Goal: Task Accomplishment & Management: Manage account settings

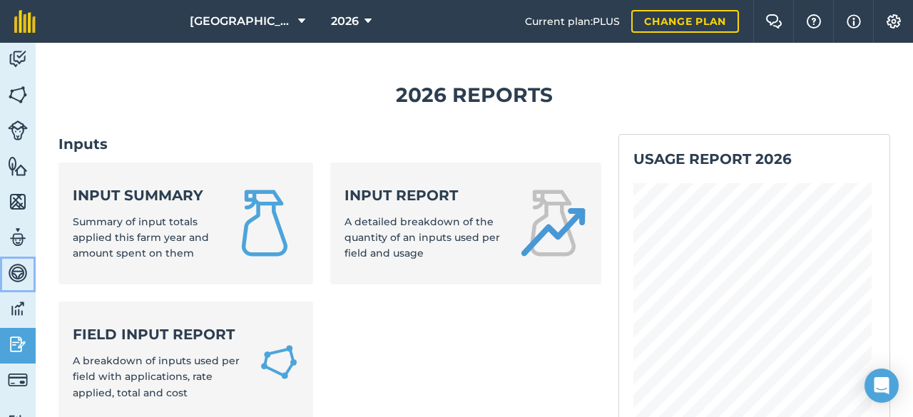
click at [11, 275] on img at bounding box center [18, 272] width 20 height 21
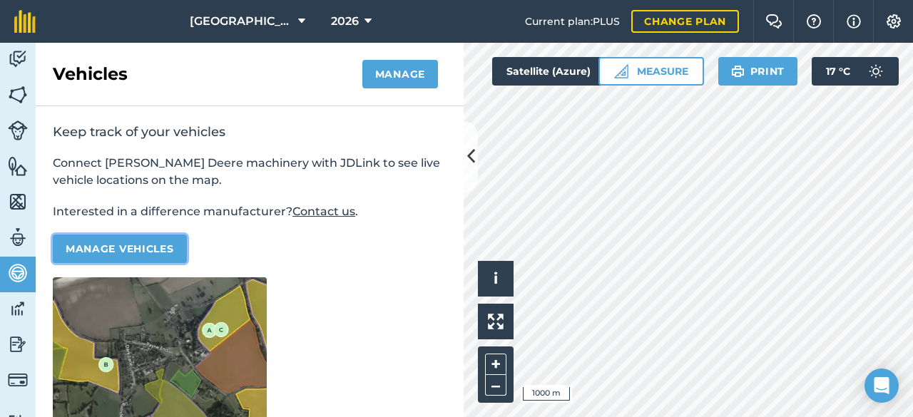
click at [152, 249] on button "Manage vehicles" at bounding box center [120, 249] width 134 height 29
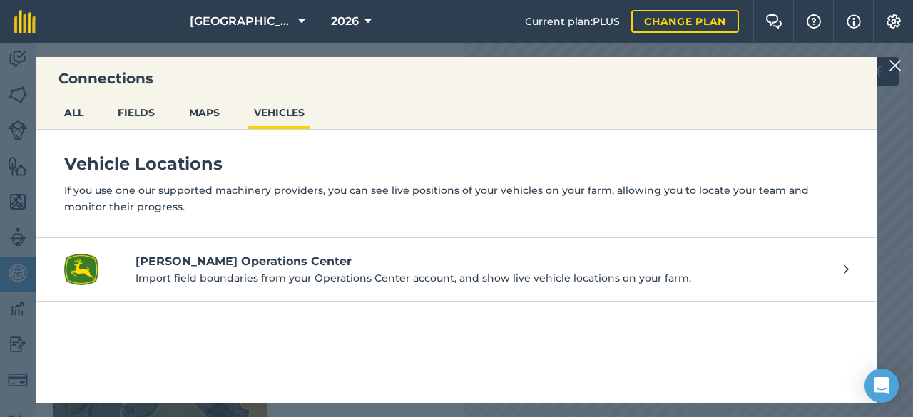
click at [341, 273] on p "Import field boundaries from your Operations Center account, and show live vehi…" at bounding box center [483, 278] width 694 height 16
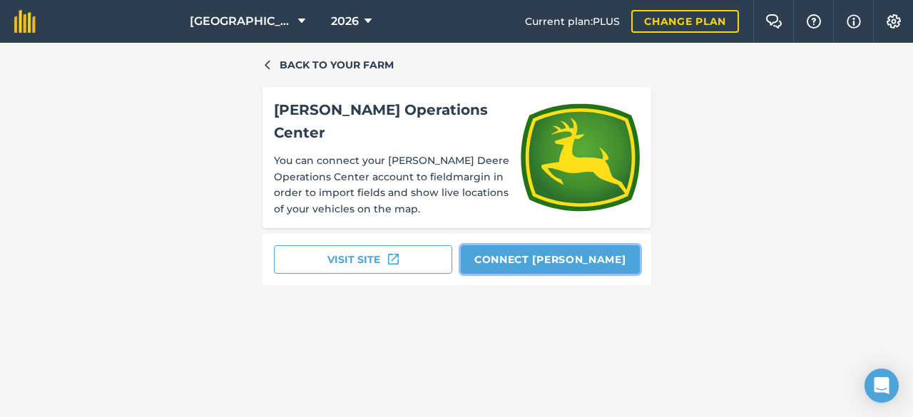
click at [539, 250] on button "Connect John Deere" at bounding box center [550, 259] width 179 height 29
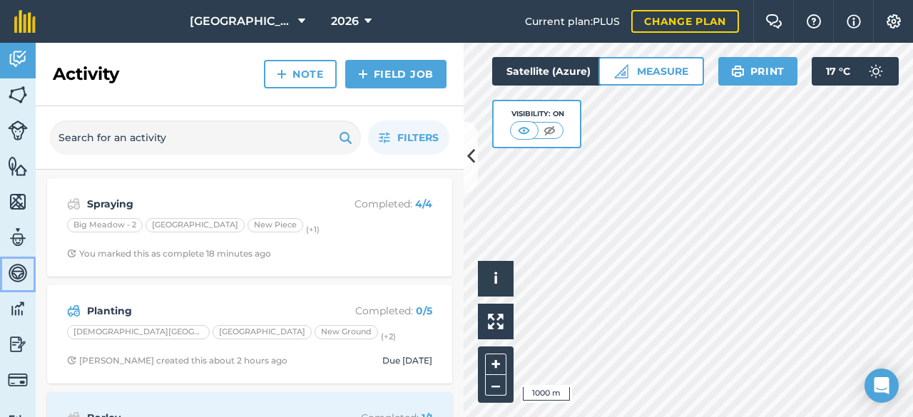
click at [27, 281] on img at bounding box center [18, 272] width 20 height 21
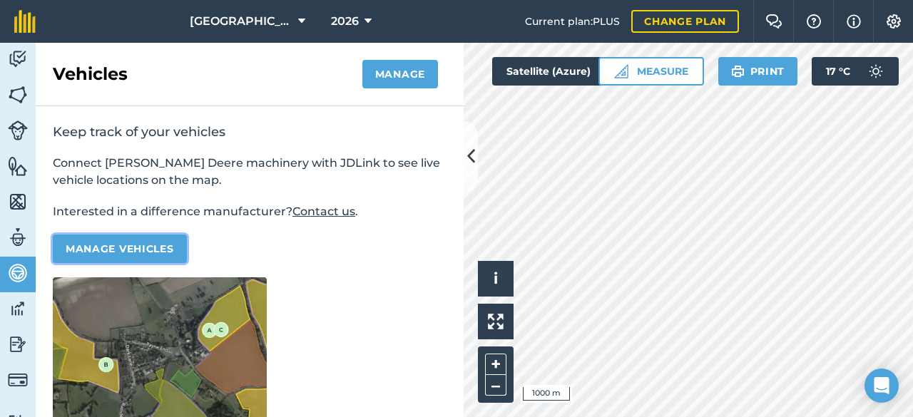
click at [178, 256] on button "Manage vehicles" at bounding box center [120, 249] width 134 height 29
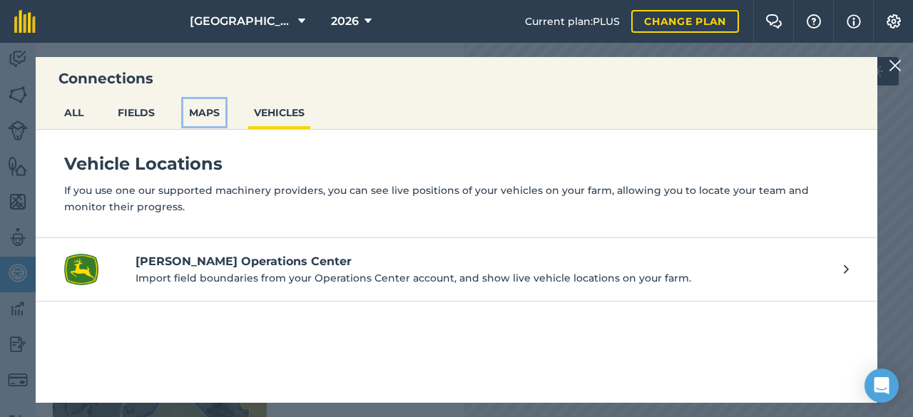
click at [213, 123] on button "MAPS" at bounding box center [204, 112] width 42 height 27
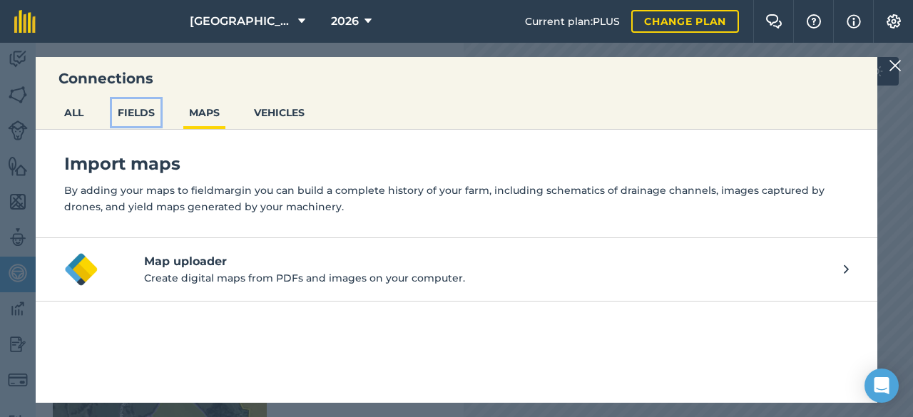
click at [144, 122] on button "FIELDS" at bounding box center [136, 112] width 48 height 27
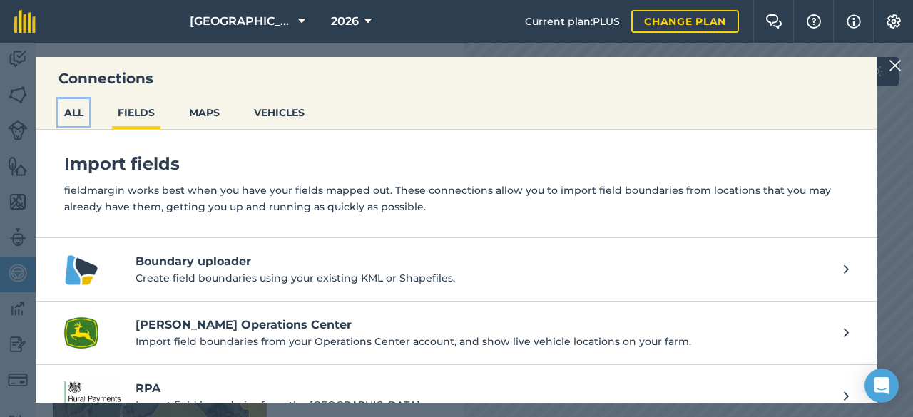
click at [88, 123] on button "ALL" at bounding box center [73, 112] width 31 height 27
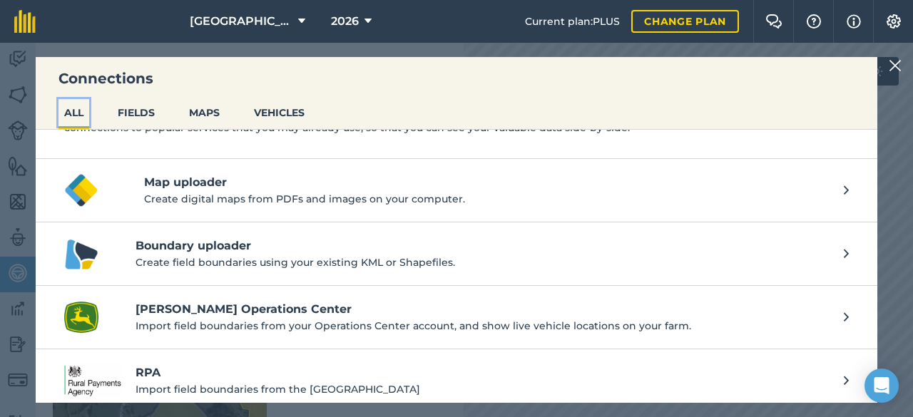
scroll to position [87, 0]
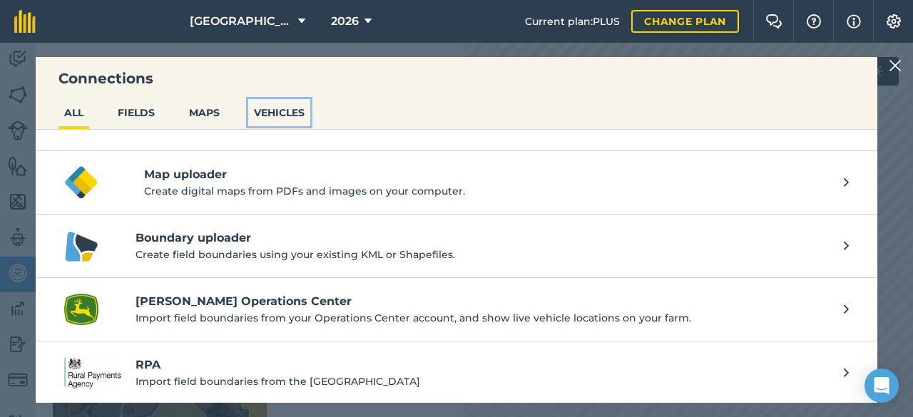
click at [286, 111] on button "VEHICLES" at bounding box center [279, 112] width 62 height 27
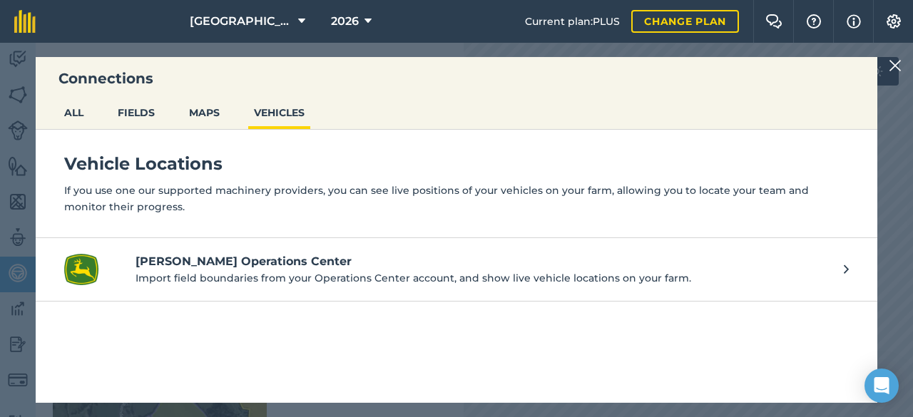
click at [237, 270] on p "Import field boundaries from your Operations Center account, and show live vehi…" at bounding box center [483, 278] width 694 height 16
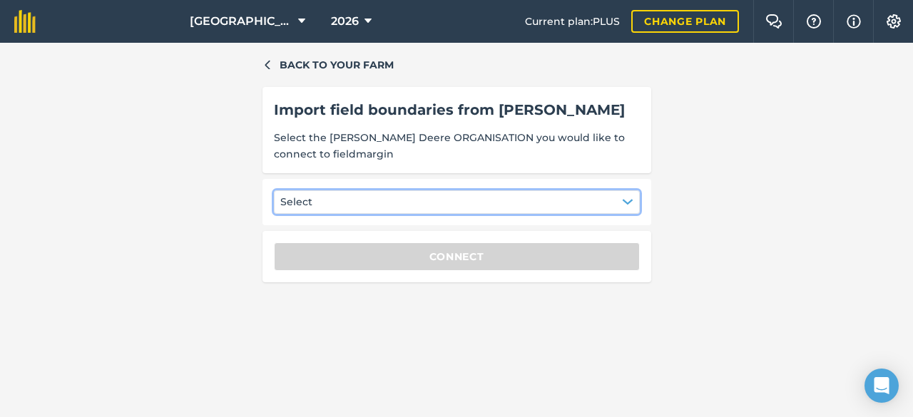
click at [623, 198] on icon "button" at bounding box center [627, 201] width 11 height 11
click at [320, 240] on div "[PERSON_NAME]" at bounding box center [337, 238] width 111 height 24
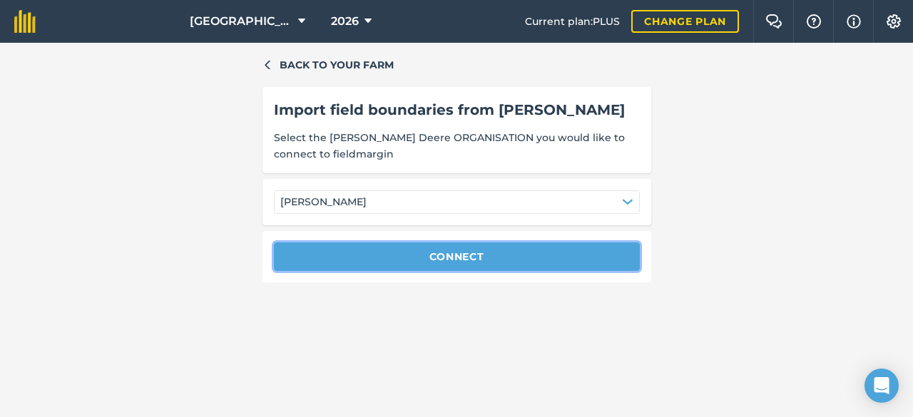
click at [417, 257] on button "Connect" at bounding box center [457, 256] width 366 height 29
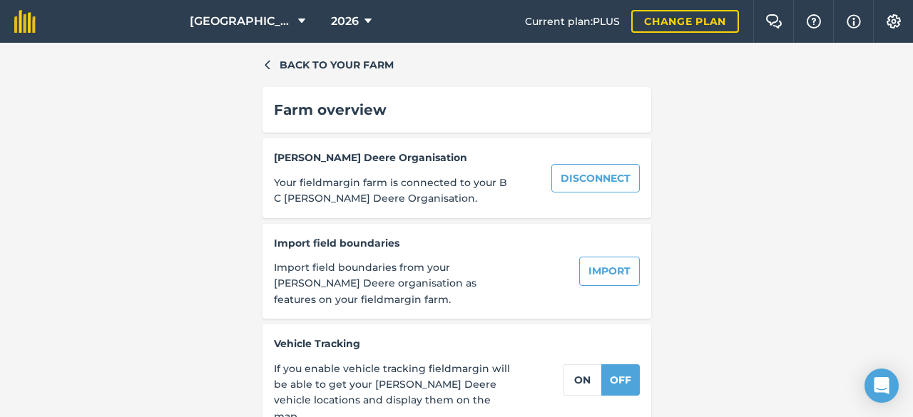
scroll to position [2, 0]
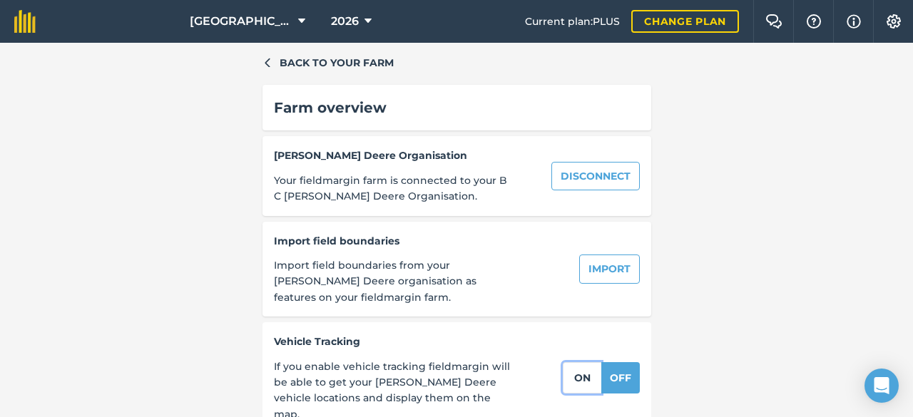
click at [571, 369] on button "on" at bounding box center [582, 377] width 39 height 31
click at [33, 25] on img at bounding box center [24, 21] width 21 height 23
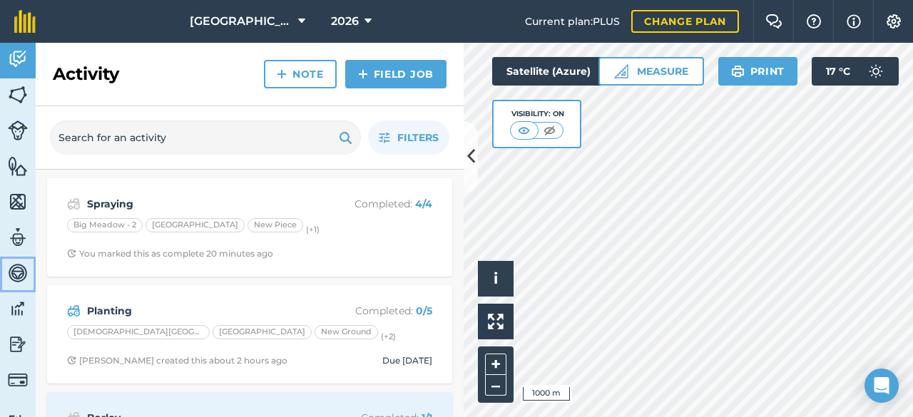
click at [18, 279] on img at bounding box center [18, 272] width 20 height 21
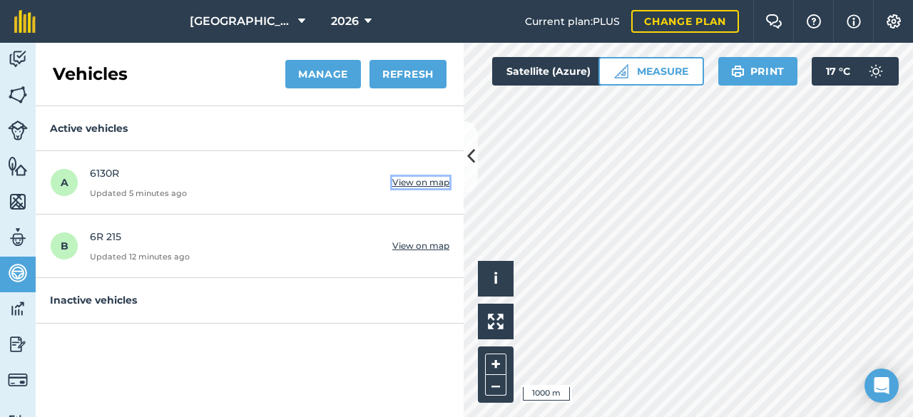
click at [422, 180] on button "View on map" at bounding box center [420, 182] width 57 height 11
click at [322, 83] on button "Manage" at bounding box center [323, 74] width 76 height 29
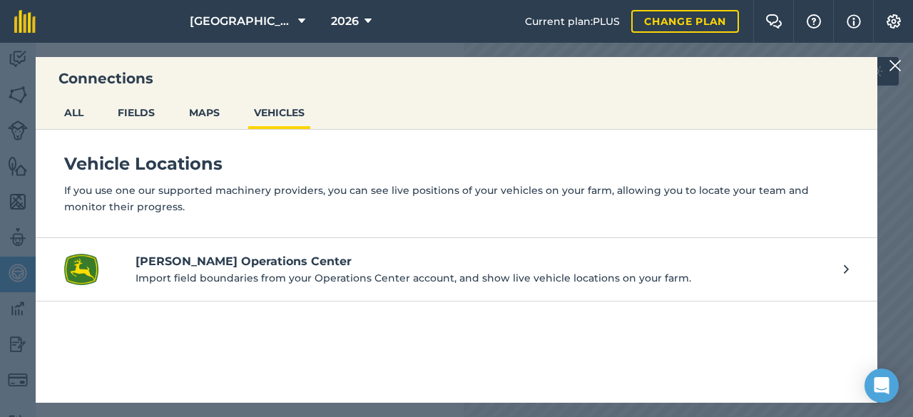
click at [892, 73] on img at bounding box center [895, 65] width 13 height 17
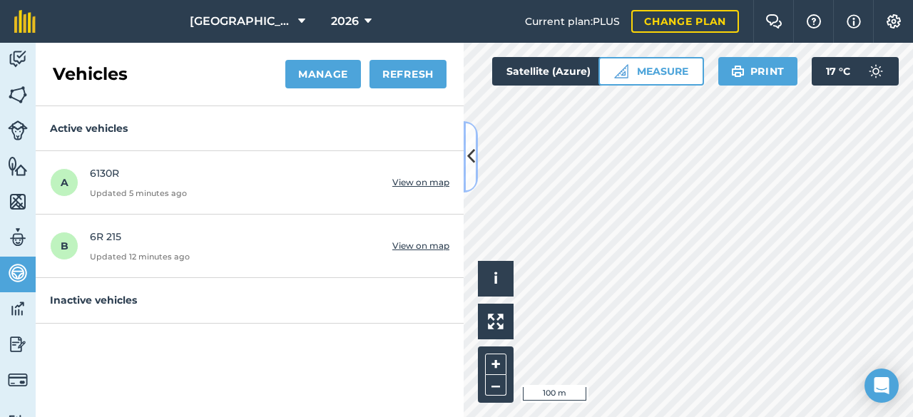
click at [472, 145] on icon at bounding box center [471, 156] width 8 height 25
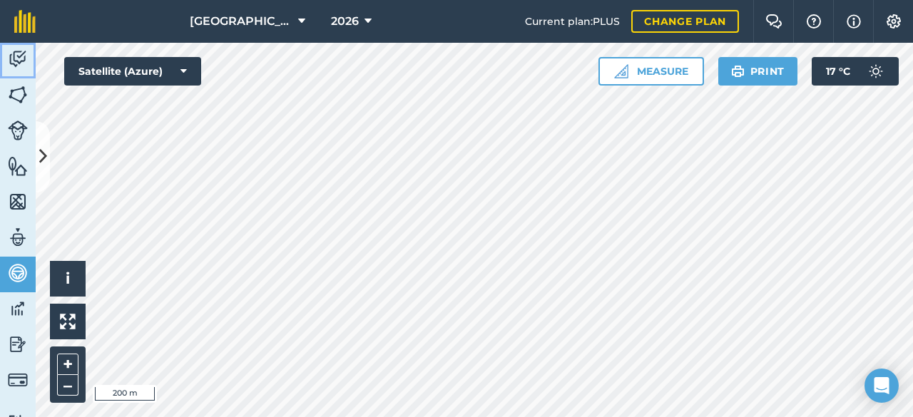
click at [11, 63] on img at bounding box center [18, 58] width 20 height 21
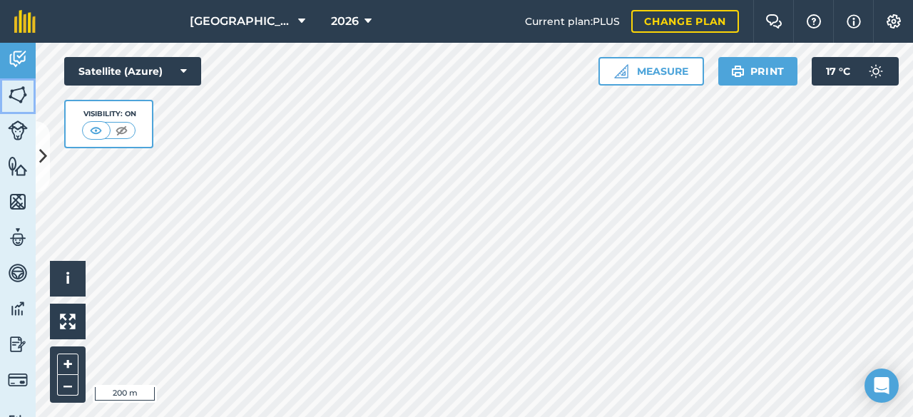
click at [13, 89] on img at bounding box center [18, 94] width 20 height 21
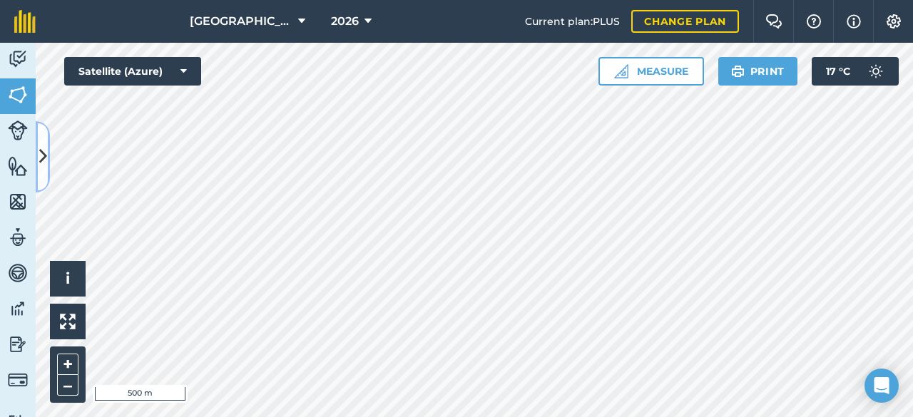
click at [48, 160] on button at bounding box center [43, 156] width 14 height 71
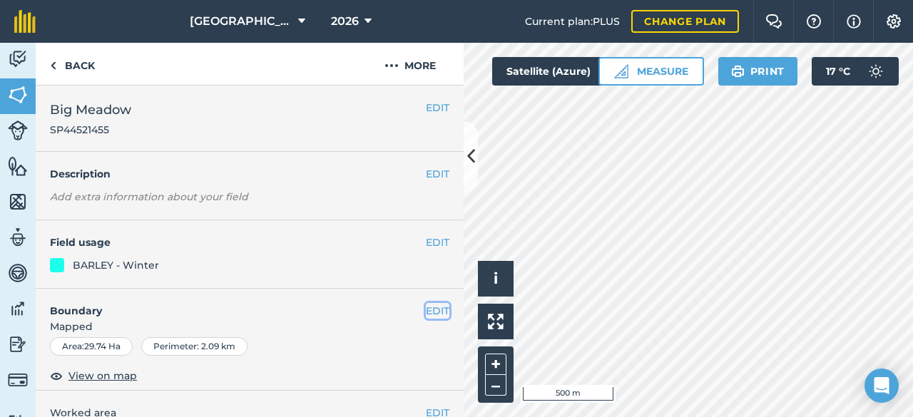
click at [427, 309] on button "EDIT" at bounding box center [438, 311] width 24 height 16
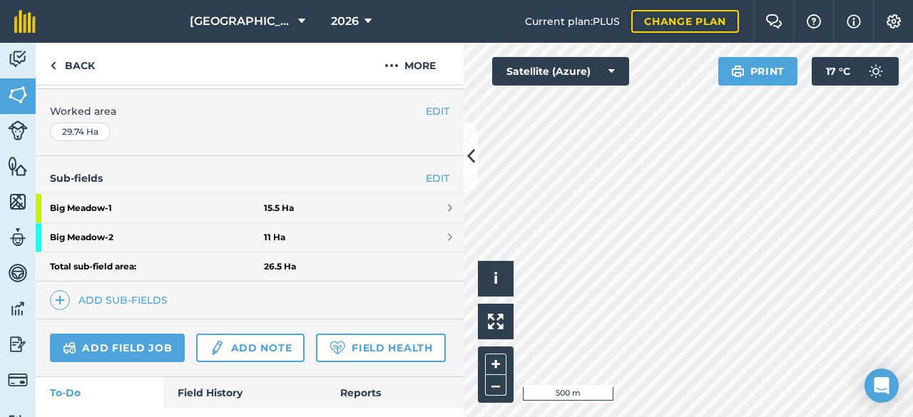
scroll to position [494, 0]
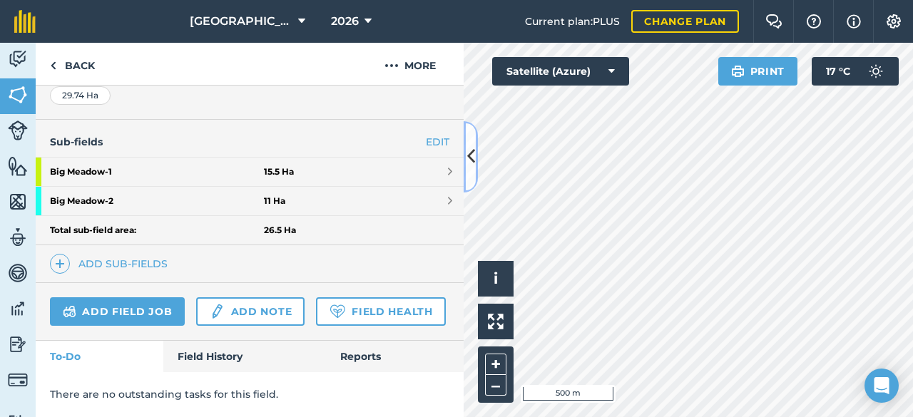
click at [469, 178] on button at bounding box center [471, 156] width 14 height 71
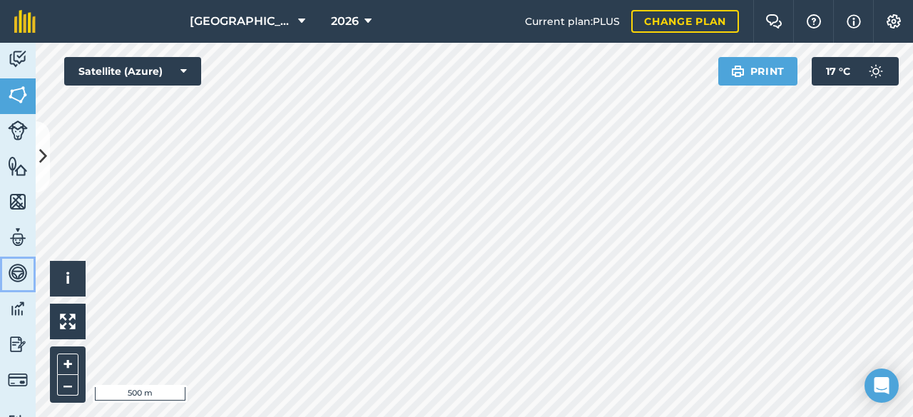
click at [21, 279] on img at bounding box center [18, 272] width 20 height 21
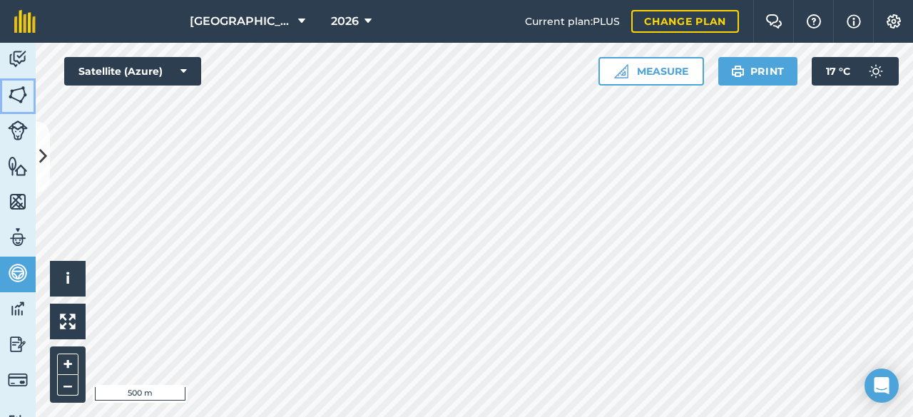
click at [17, 96] on img at bounding box center [18, 94] width 20 height 21
click at [43, 155] on icon at bounding box center [43, 156] width 8 height 25
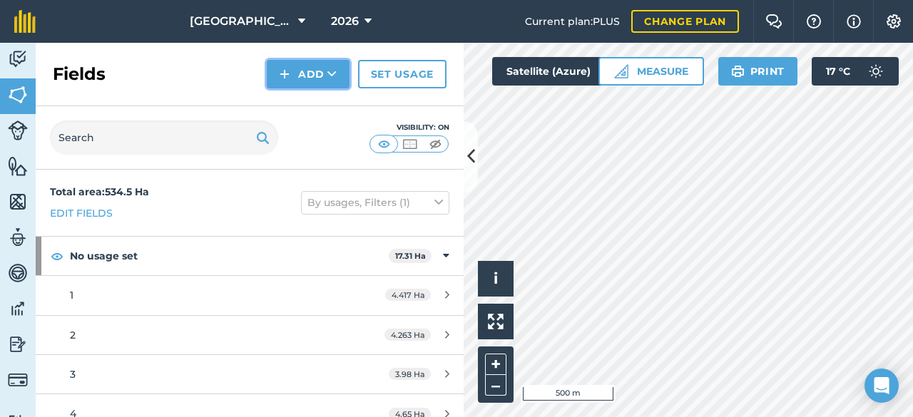
click at [305, 73] on button "Add" at bounding box center [308, 74] width 83 height 29
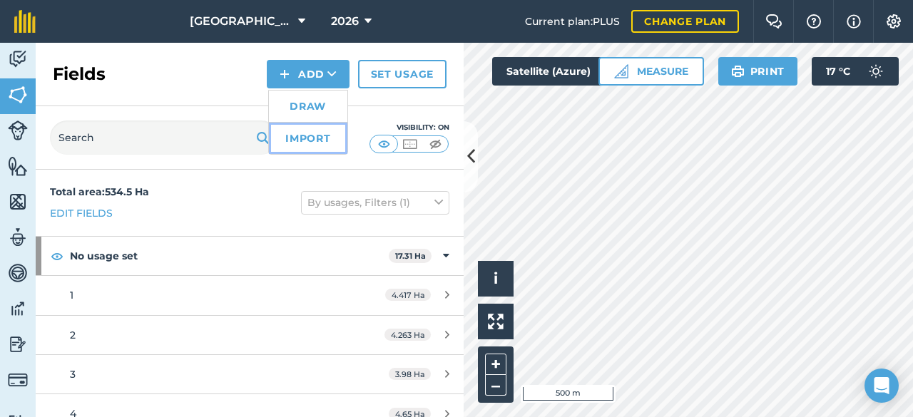
click at [305, 137] on link "Import" at bounding box center [308, 138] width 78 height 31
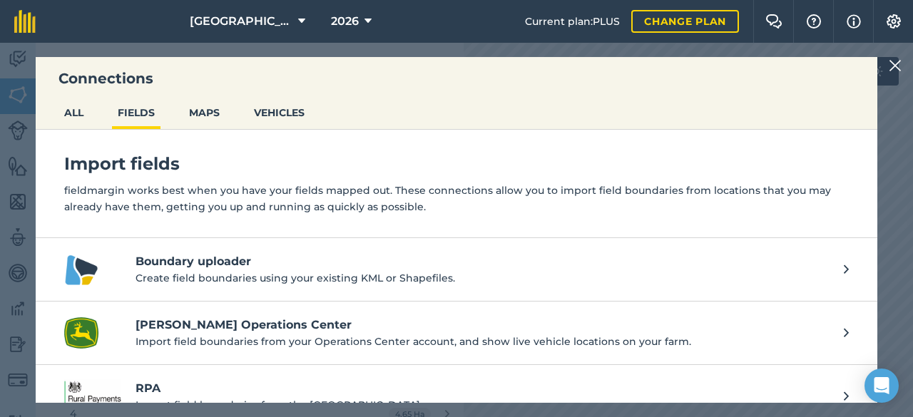
click at [344, 334] on p "Import field boundaries from your Operations Center account, and show live vehi…" at bounding box center [483, 342] width 694 height 16
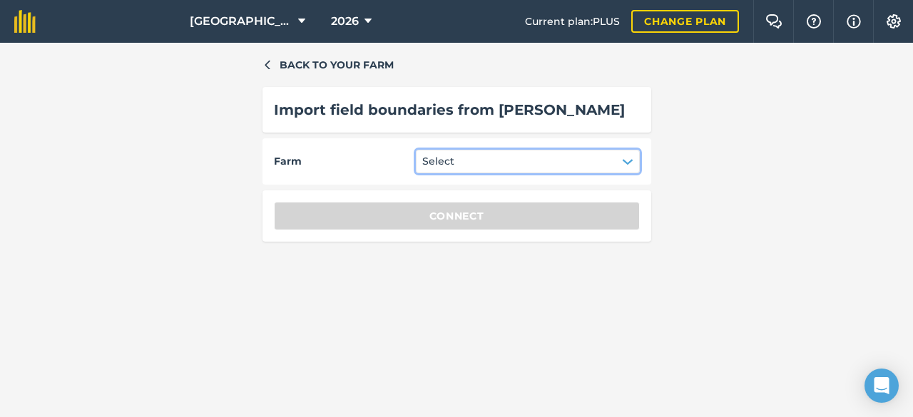
click at [615, 157] on button "Select" at bounding box center [528, 161] width 224 height 23
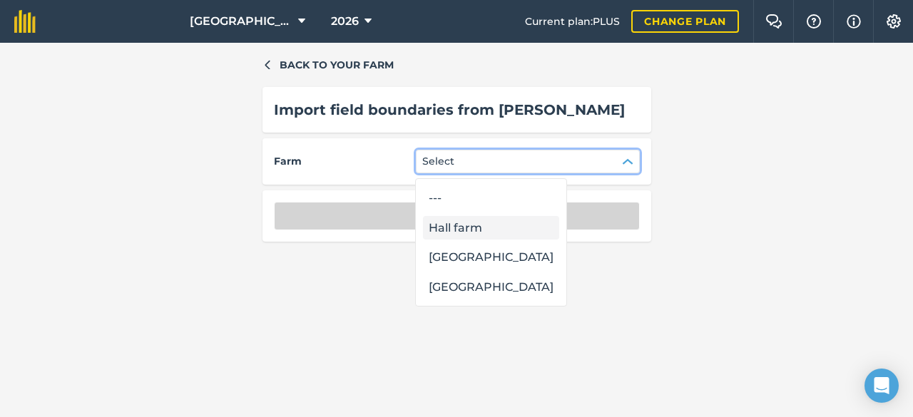
click at [476, 230] on div "Hall farm" at bounding box center [491, 228] width 136 height 24
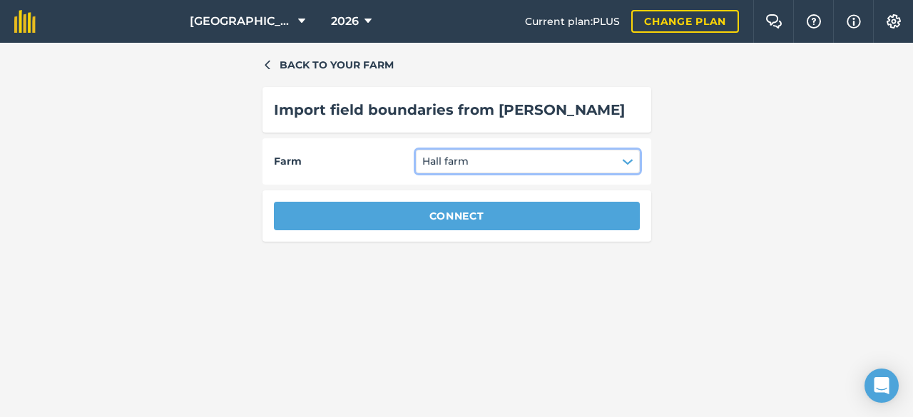
click at [514, 166] on button "Hall farm" at bounding box center [528, 161] width 224 height 23
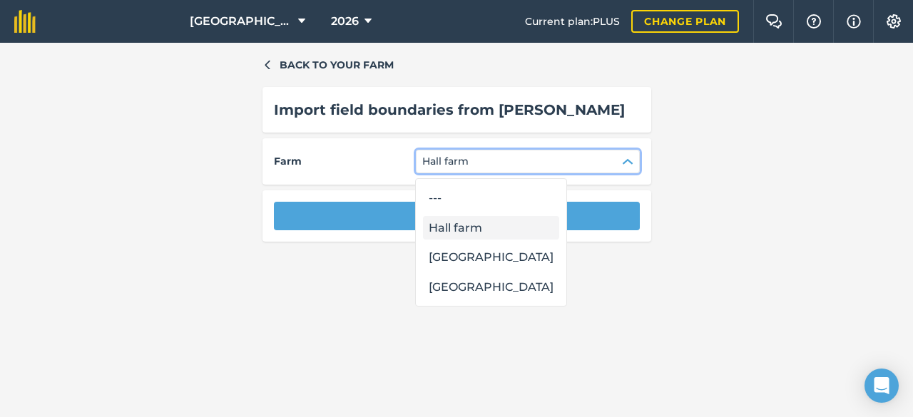
click at [466, 237] on div "Hall farm" at bounding box center [491, 228] width 136 height 24
click at [464, 230] on div "Hall farm" at bounding box center [491, 228] width 136 height 24
click at [464, 224] on div "Hall farm" at bounding box center [491, 228] width 136 height 24
click at [481, 229] on div "Hall farm" at bounding box center [491, 228] width 136 height 24
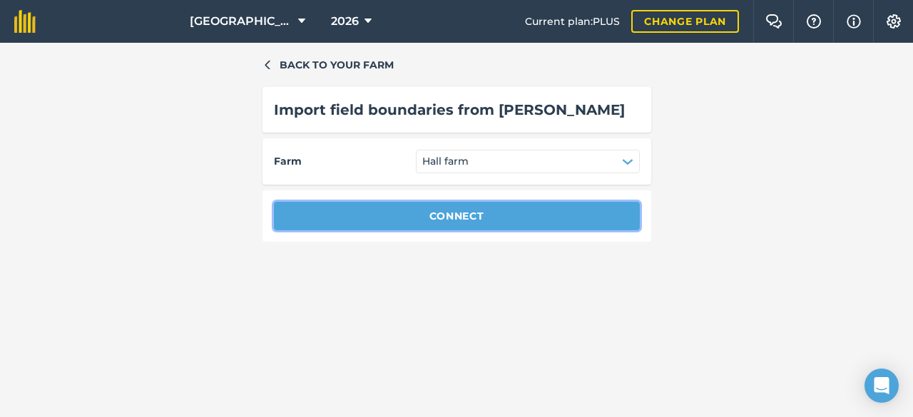
click at [523, 222] on button "Connect" at bounding box center [457, 216] width 366 height 29
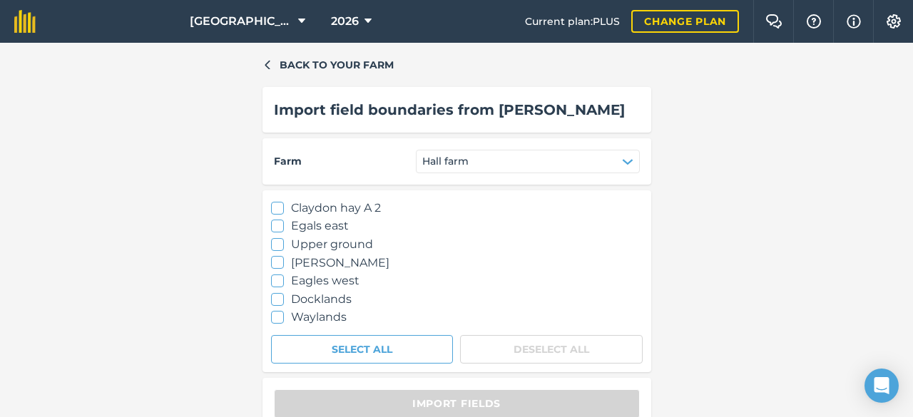
click at [556, 179] on div "Farm Hall farm" at bounding box center [456, 161] width 389 height 46
click at [565, 165] on button "Hall farm" at bounding box center [528, 161] width 224 height 23
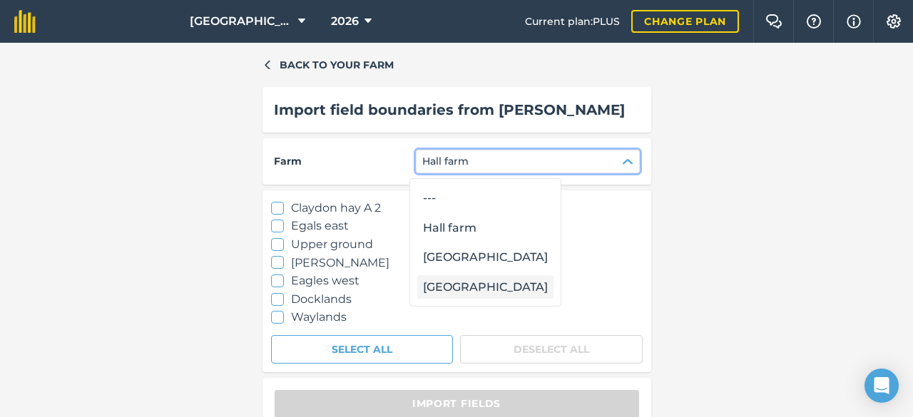
click at [469, 285] on div "[GEOGRAPHIC_DATA]" at bounding box center [485, 287] width 136 height 24
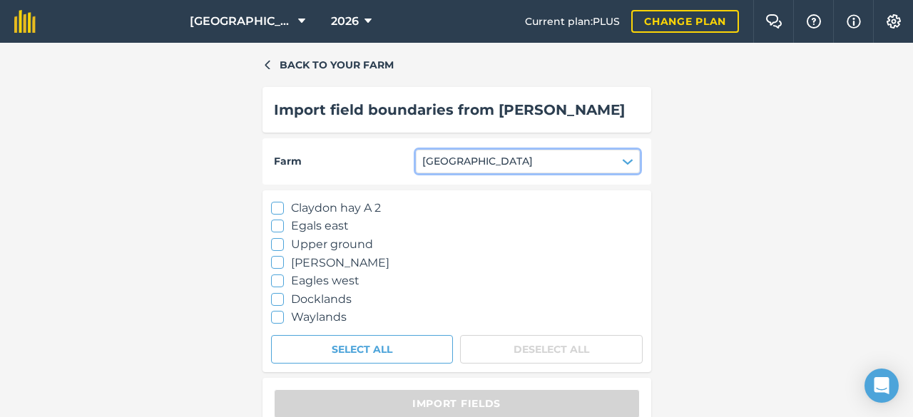
click at [602, 163] on button "[GEOGRAPHIC_DATA]" at bounding box center [528, 161] width 224 height 23
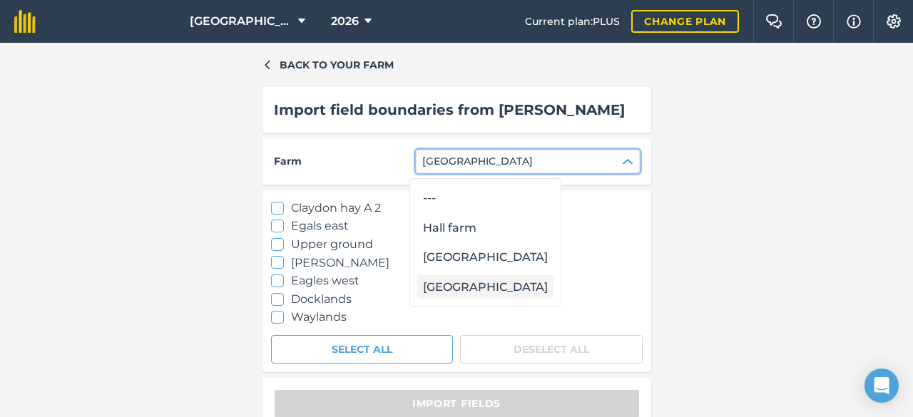
click at [466, 285] on div "[GEOGRAPHIC_DATA]" at bounding box center [485, 287] width 136 height 24
click at [471, 293] on div "[GEOGRAPHIC_DATA]" at bounding box center [485, 287] width 136 height 24
click at [456, 284] on div "[GEOGRAPHIC_DATA]" at bounding box center [485, 287] width 136 height 24
click at [471, 228] on div "Hall farm" at bounding box center [485, 228] width 136 height 24
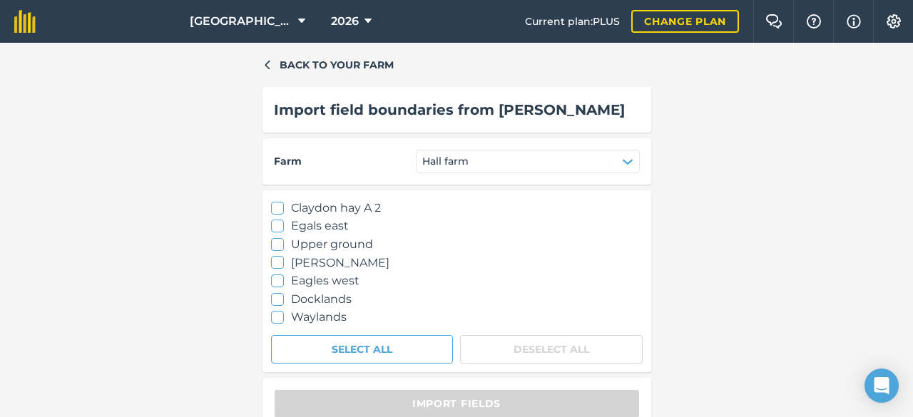
scroll to position [11, 0]
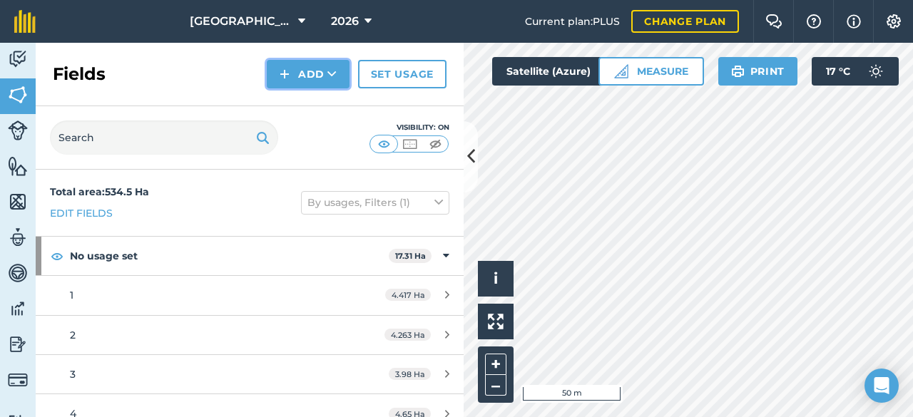
click at [317, 75] on button "Add" at bounding box center [308, 74] width 83 height 29
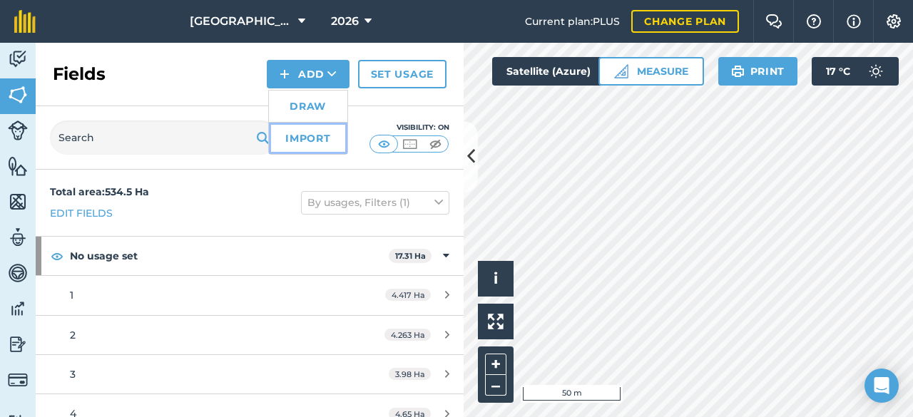
click at [319, 141] on link "Import" at bounding box center [308, 138] width 78 height 31
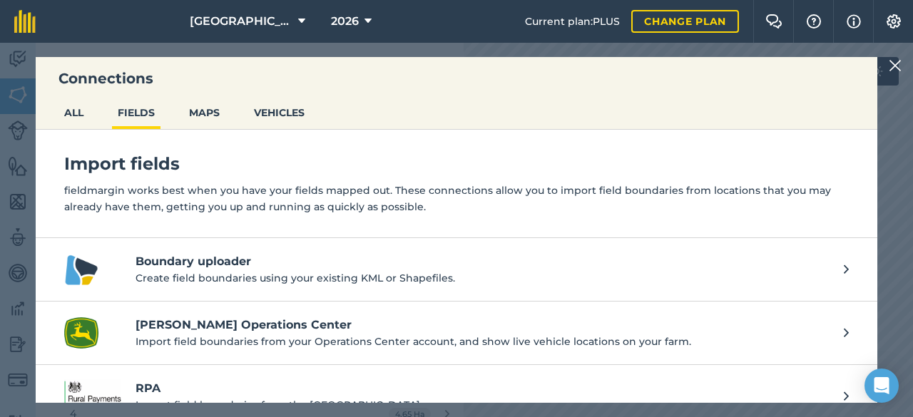
scroll to position [24, 0]
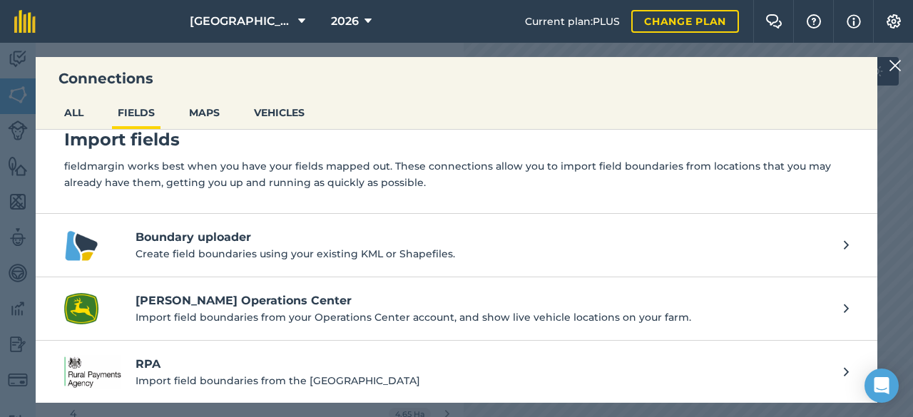
click at [331, 296] on h4 "[PERSON_NAME] Operations Center" at bounding box center [483, 300] width 694 height 17
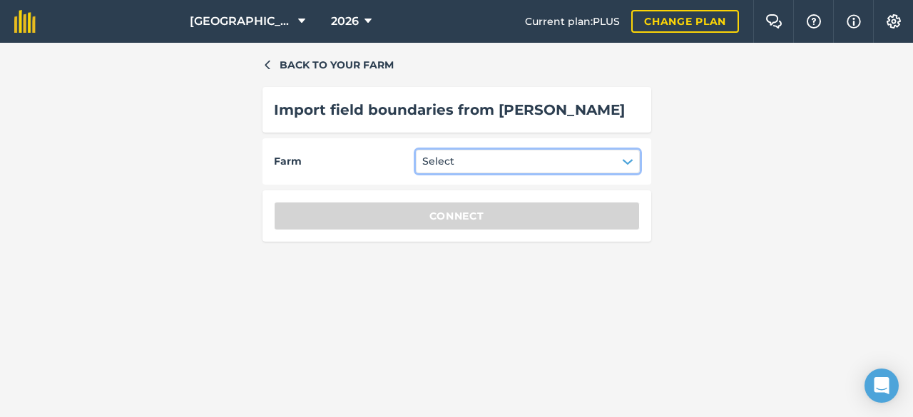
click at [603, 161] on button "Select" at bounding box center [528, 161] width 224 height 23
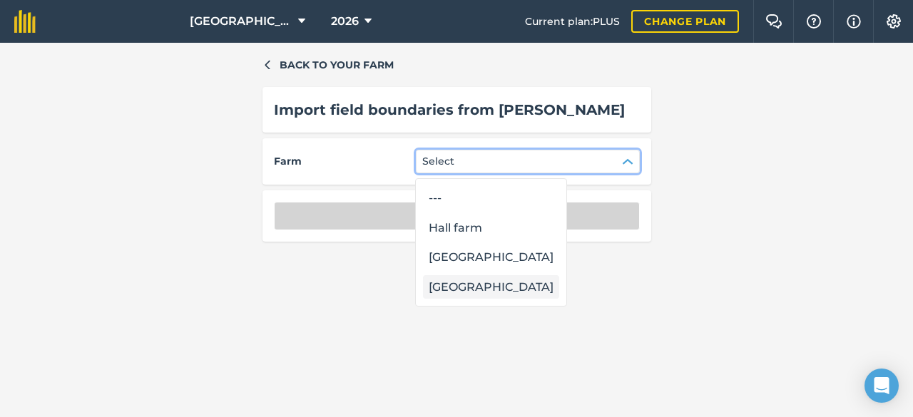
click at [494, 293] on div "[GEOGRAPHIC_DATA]" at bounding box center [491, 287] width 136 height 24
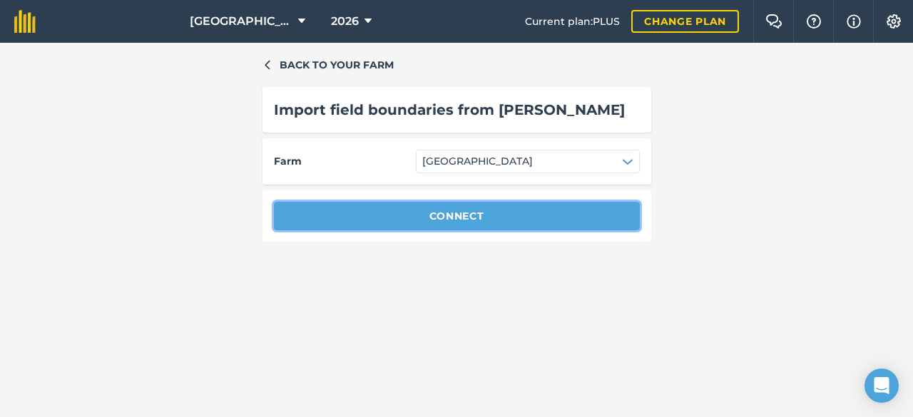
click at [482, 216] on button "Connect" at bounding box center [457, 216] width 366 height 29
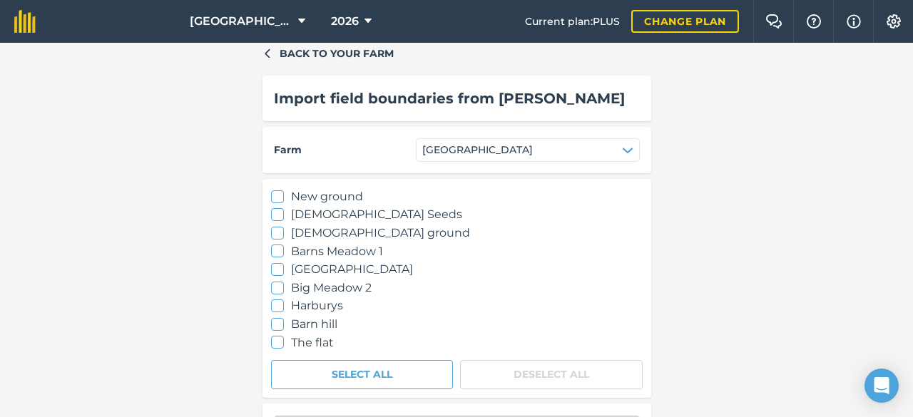
scroll to position [13, 0]
click at [272, 286] on icon at bounding box center [276, 286] width 9 height 9
checkbox input "true"
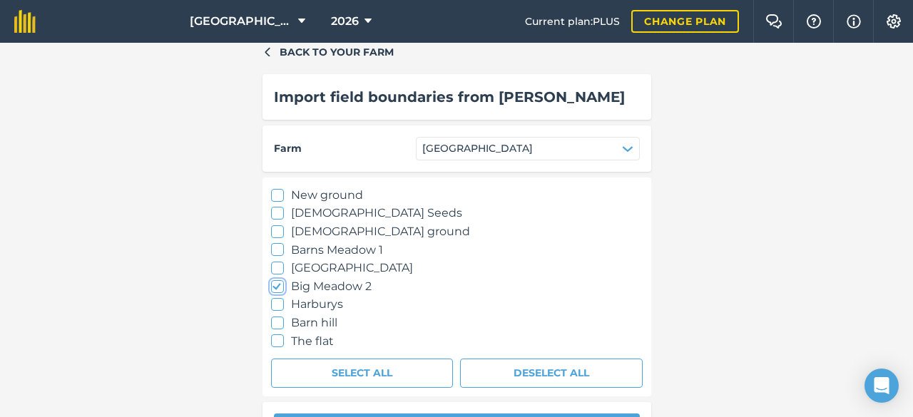
scroll to position [47, 0]
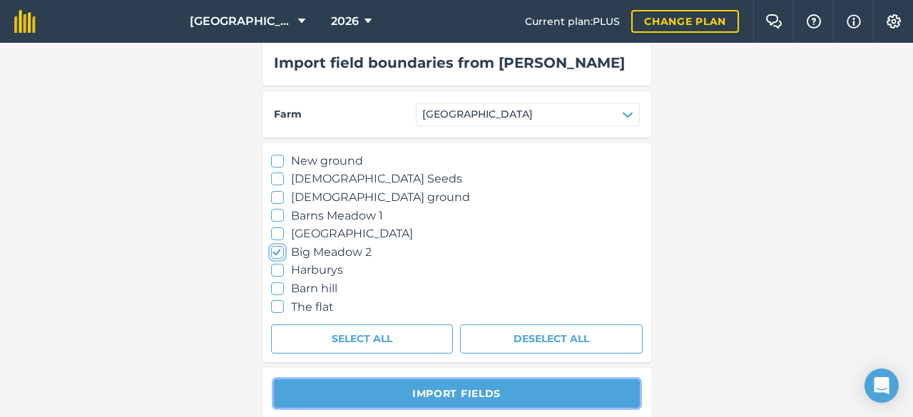
click at [499, 382] on button "Import fields" at bounding box center [457, 393] width 366 height 29
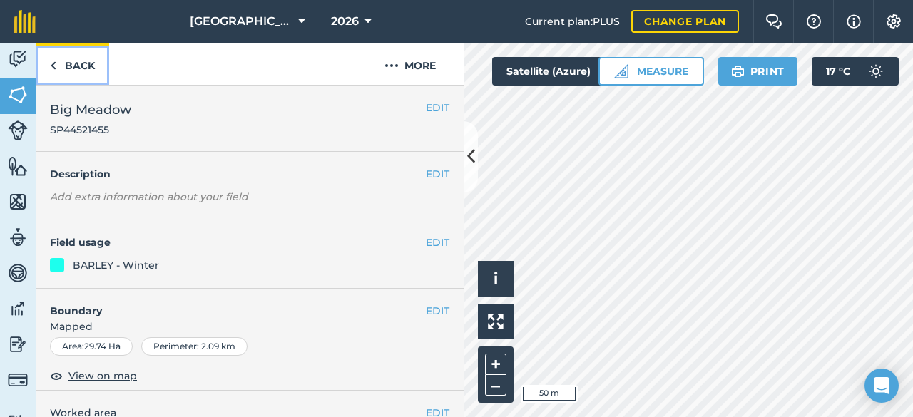
click at [71, 71] on link "Back" at bounding box center [72, 64] width 73 height 42
click at [74, 63] on link "Back" at bounding box center [72, 64] width 73 height 42
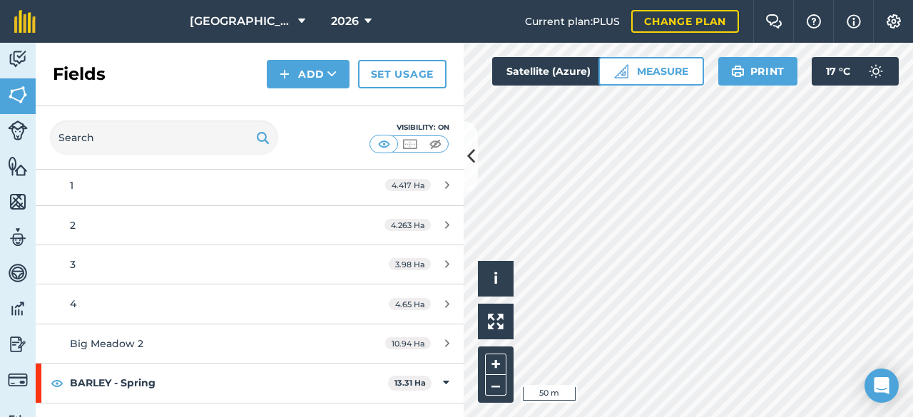
scroll to position [118, 0]
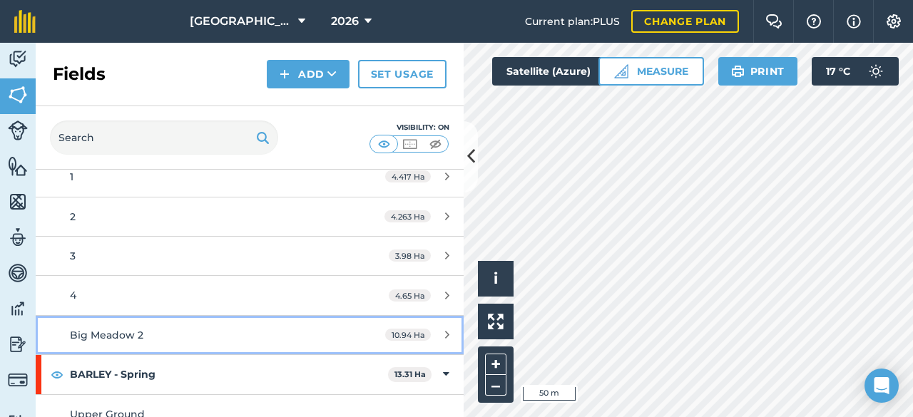
click at [297, 347] on link "Big Meadow 2 10.94 Ha" at bounding box center [250, 335] width 428 height 39
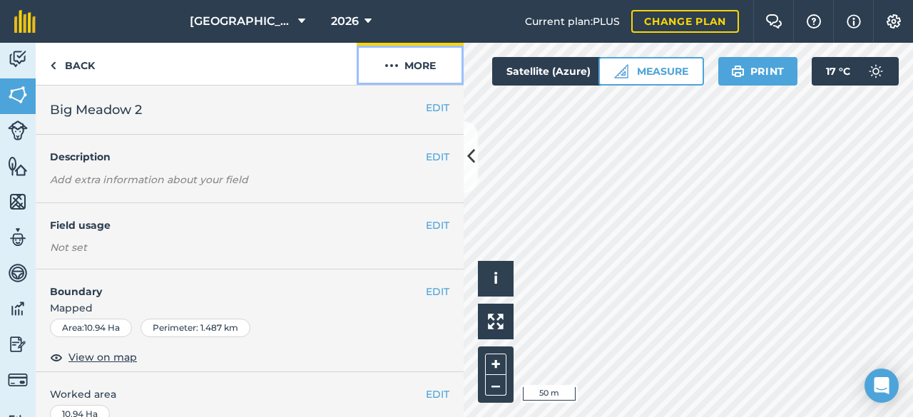
click at [435, 68] on button "More" at bounding box center [410, 64] width 107 height 42
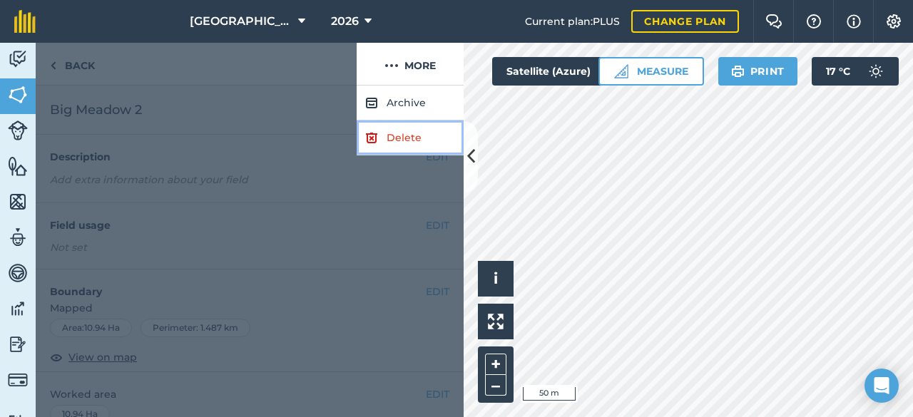
click at [411, 135] on link "Delete" at bounding box center [410, 138] width 107 height 35
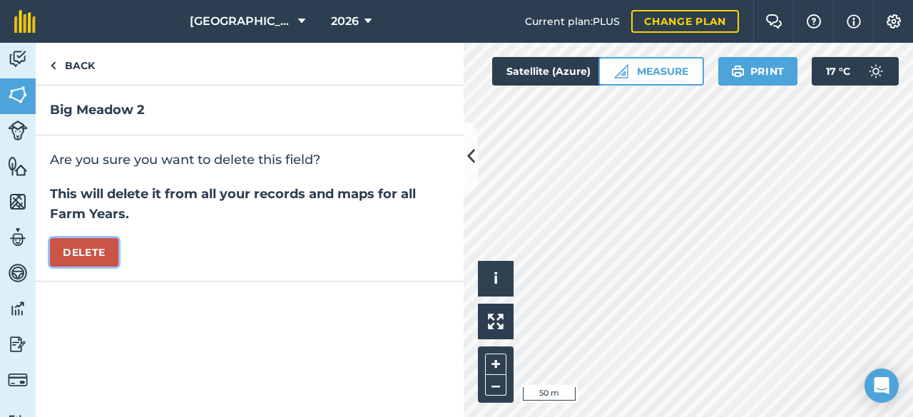
click at [108, 245] on button "Delete" at bounding box center [84, 252] width 68 height 29
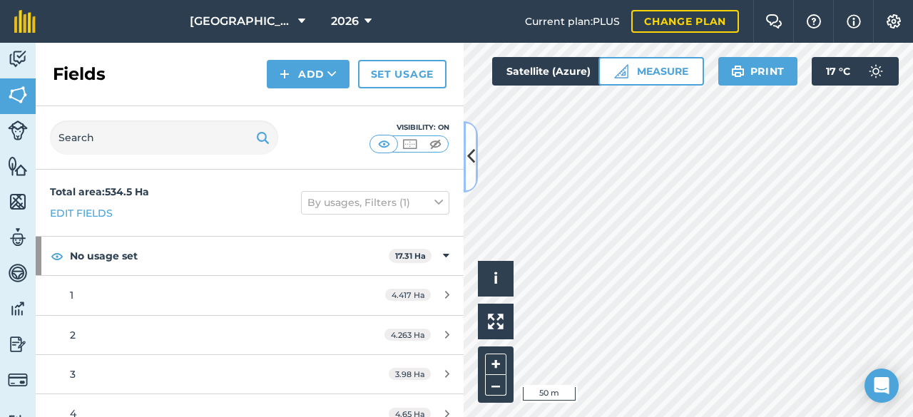
click at [469, 148] on icon at bounding box center [471, 156] width 8 height 25
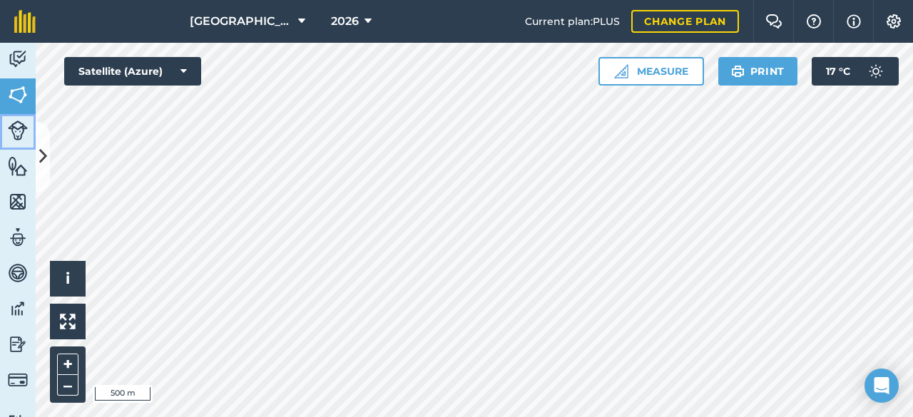
click at [19, 141] on link "Livestock" at bounding box center [18, 132] width 36 height 36
